Goal: Register for event/course

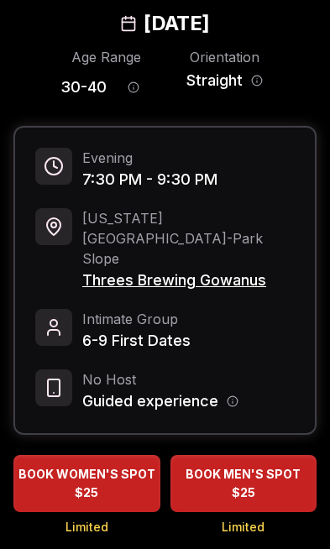
scroll to position [86, 0]
click at [123, 466] on span "BOOK WOMEN'S SPOT" at bounding box center [86, 474] width 143 height 17
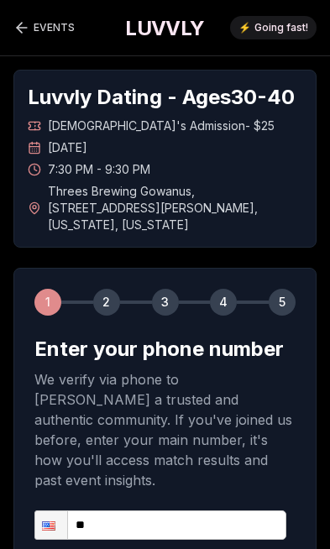
click at [170, 510] on input "**" at bounding box center [160, 524] width 252 height 29
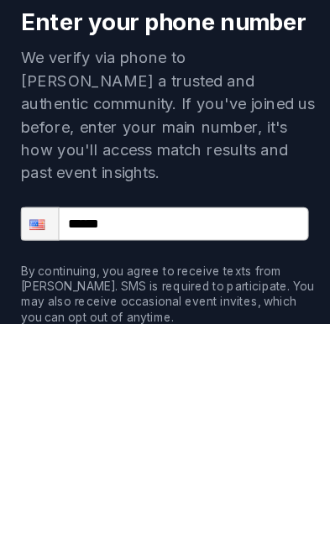
scroll to position [96, 0]
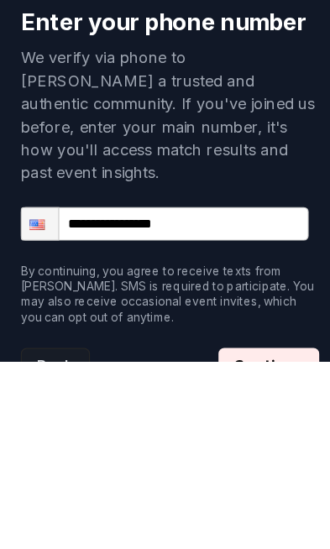
type input "**********"
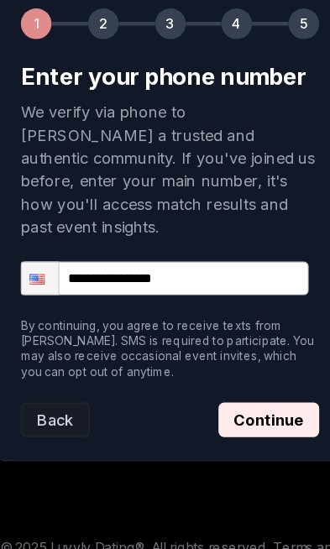
click at [253, 421] on button "Continue" at bounding box center [251, 436] width 88 height 30
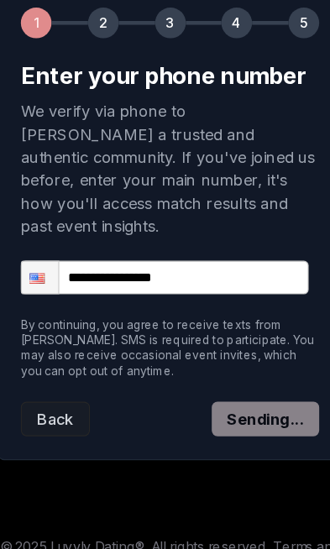
scroll to position [154, 0]
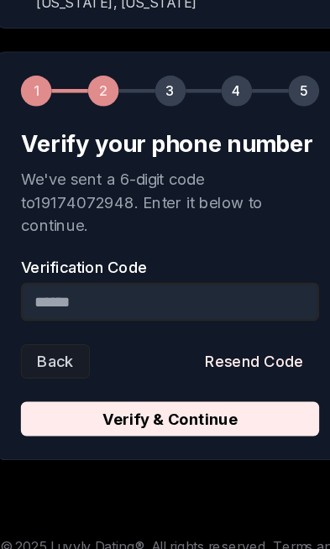
click at [149, 316] on input "Verification Code" at bounding box center [164, 333] width 261 height 34
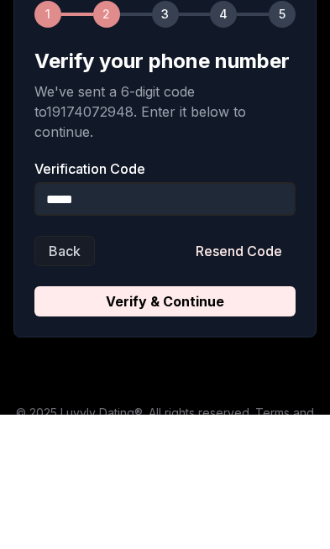
type input "******"
click at [164, 420] on button "Verify & Continue" at bounding box center [164, 435] width 261 height 30
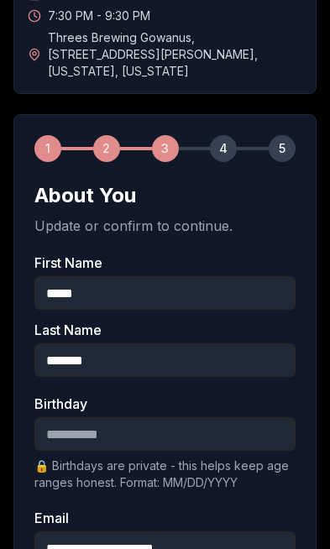
click at [171, 425] on input "Birthday" at bounding box center [164, 434] width 261 height 34
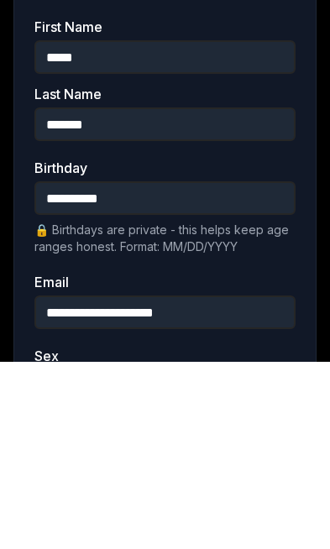
type input "**********"
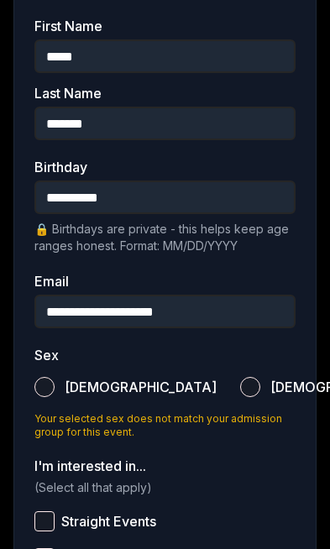
click at [240, 378] on button "[DEMOGRAPHIC_DATA]" at bounding box center [250, 388] width 20 height 20
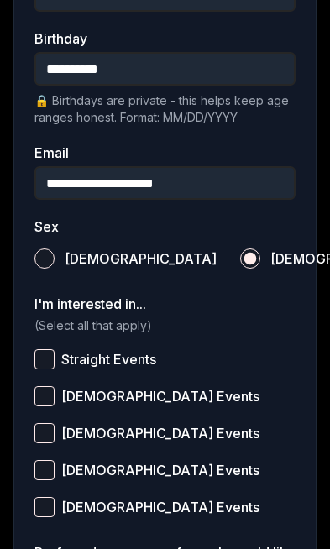
scroll to position [523, 0]
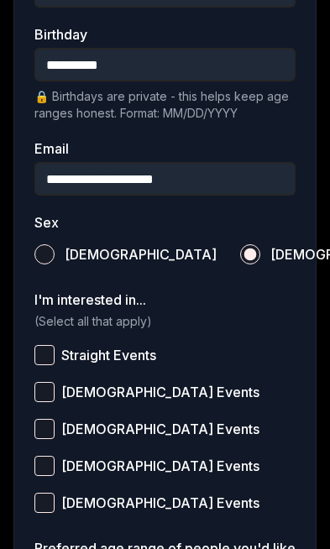
click at [283, 352] on label "Straight Events" at bounding box center [164, 354] width 261 height 37
click at [55, 352] on button "Straight Events" at bounding box center [44, 355] width 20 height 20
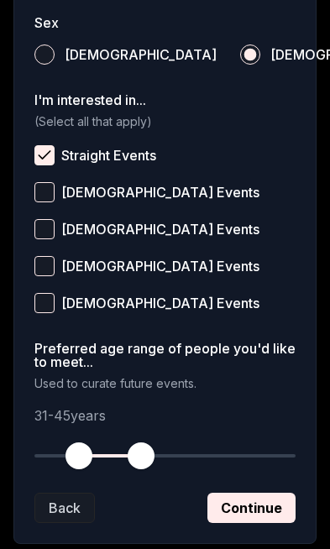
scroll to position [722, 0]
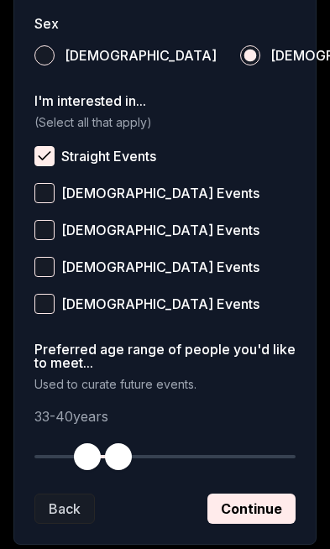
click at [263, 493] on button "Continue" at bounding box center [251, 508] width 88 height 30
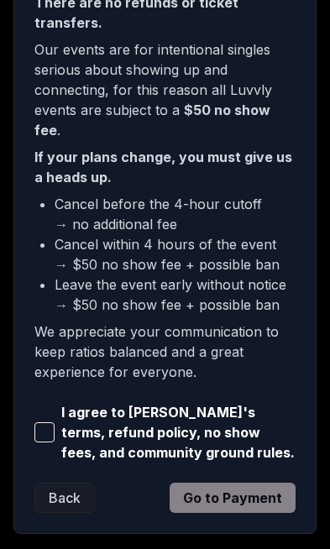
scroll to position [547, 0]
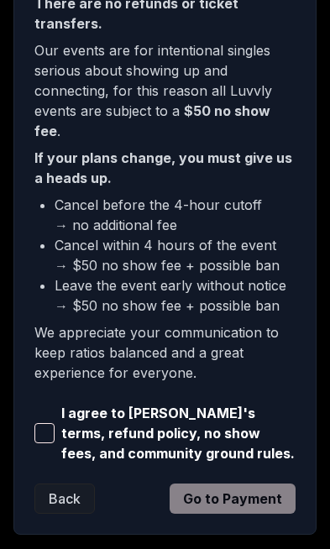
click at [39, 423] on span "button" at bounding box center [44, 433] width 20 height 20
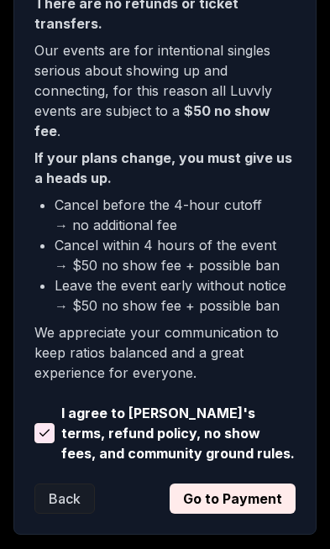
click at [250, 483] on button "Go to Payment" at bounding box center [232, 498] width 126 height 30
